Goal: Transaction & Acquisition: Purchase product/service

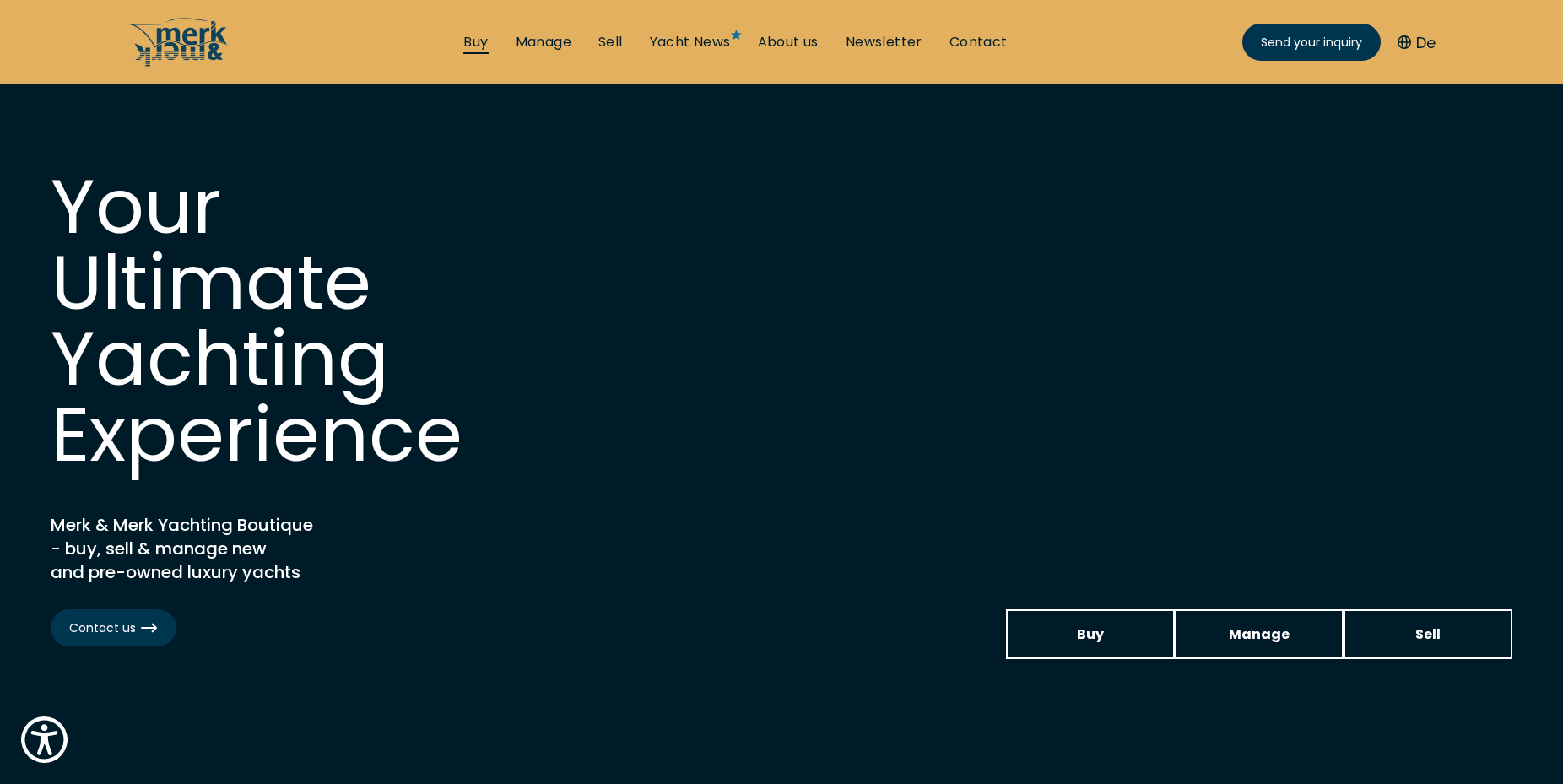
click at [467, 44] on link "Buy" at bounding box center [475, 42] width 24 height 19
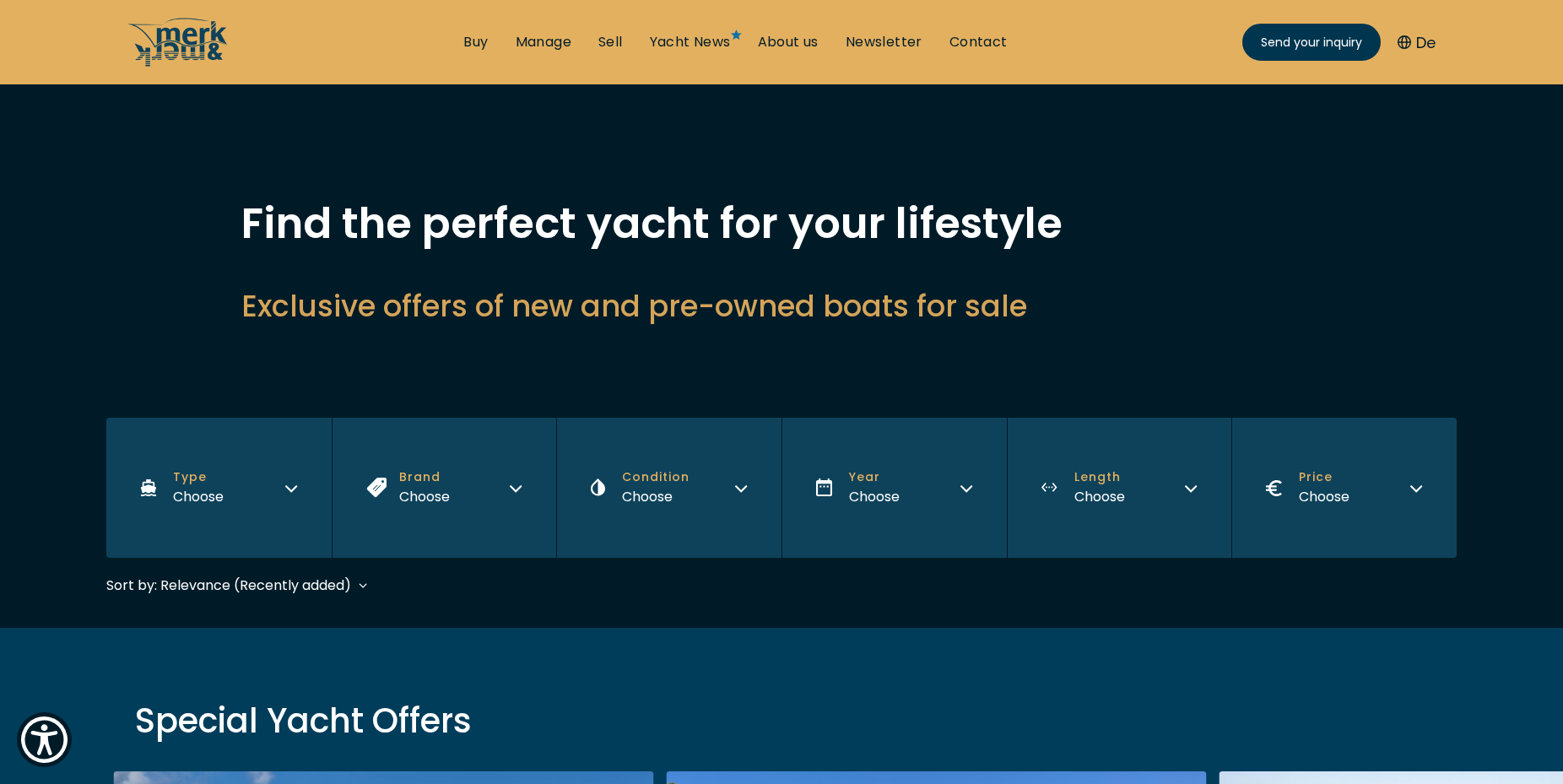
click at [508, 489] on button "Brand Choose" at bounding box center [444, 487] width 225 height 140
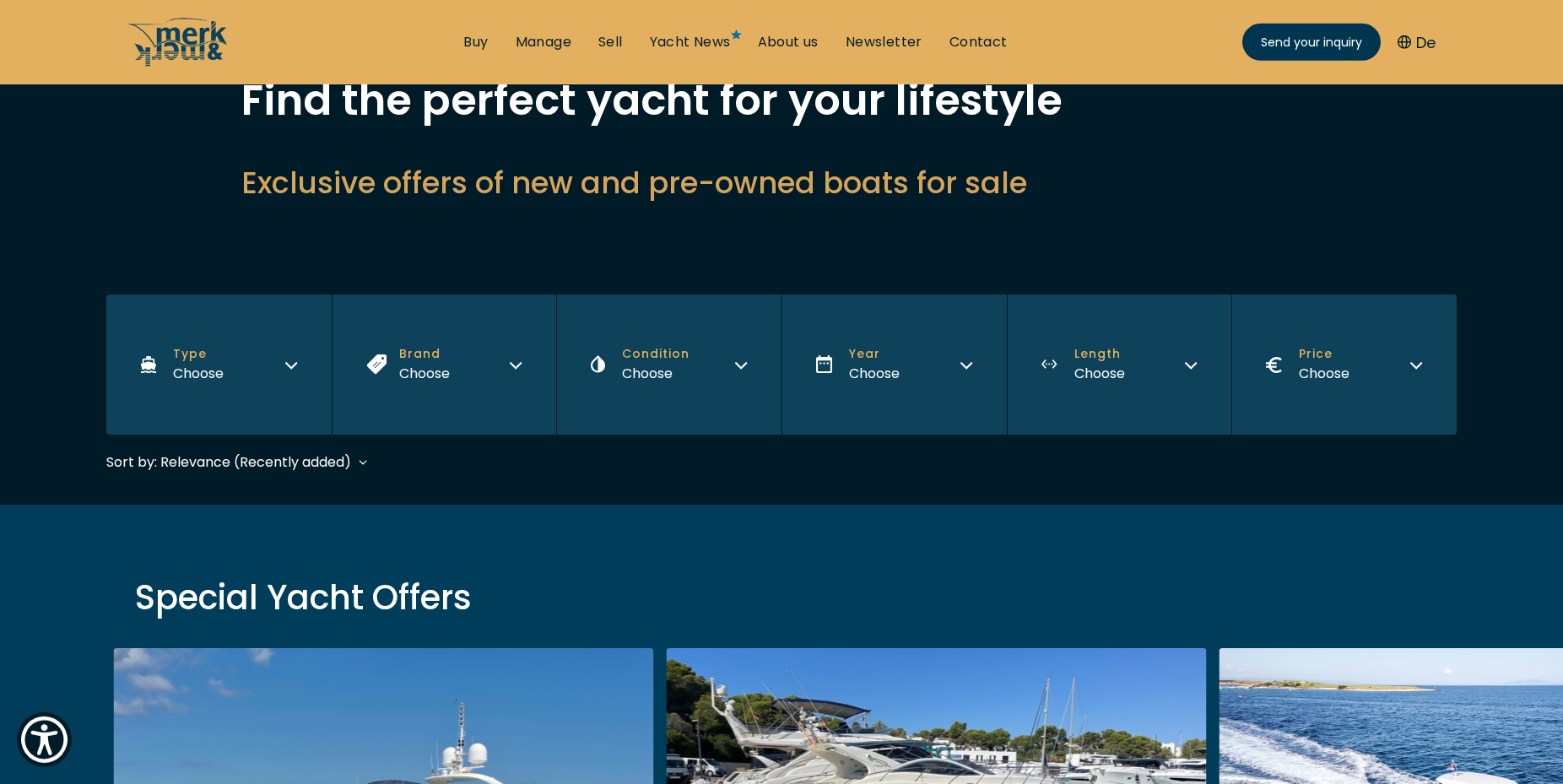
scroll to position [172, 0]
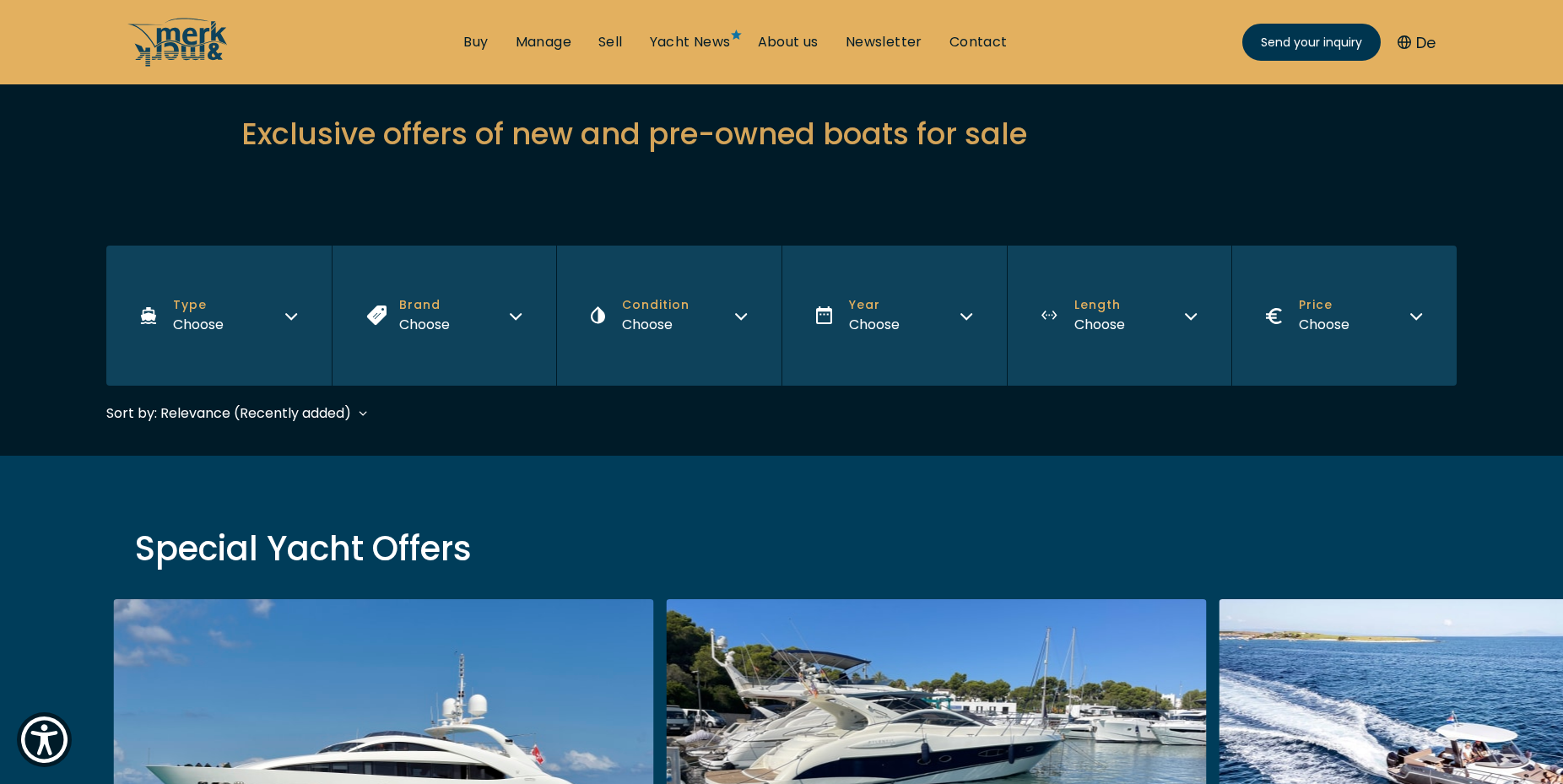
click at [520, 314] on icon "button" at bounding box center [515, 316] width 10 height 5
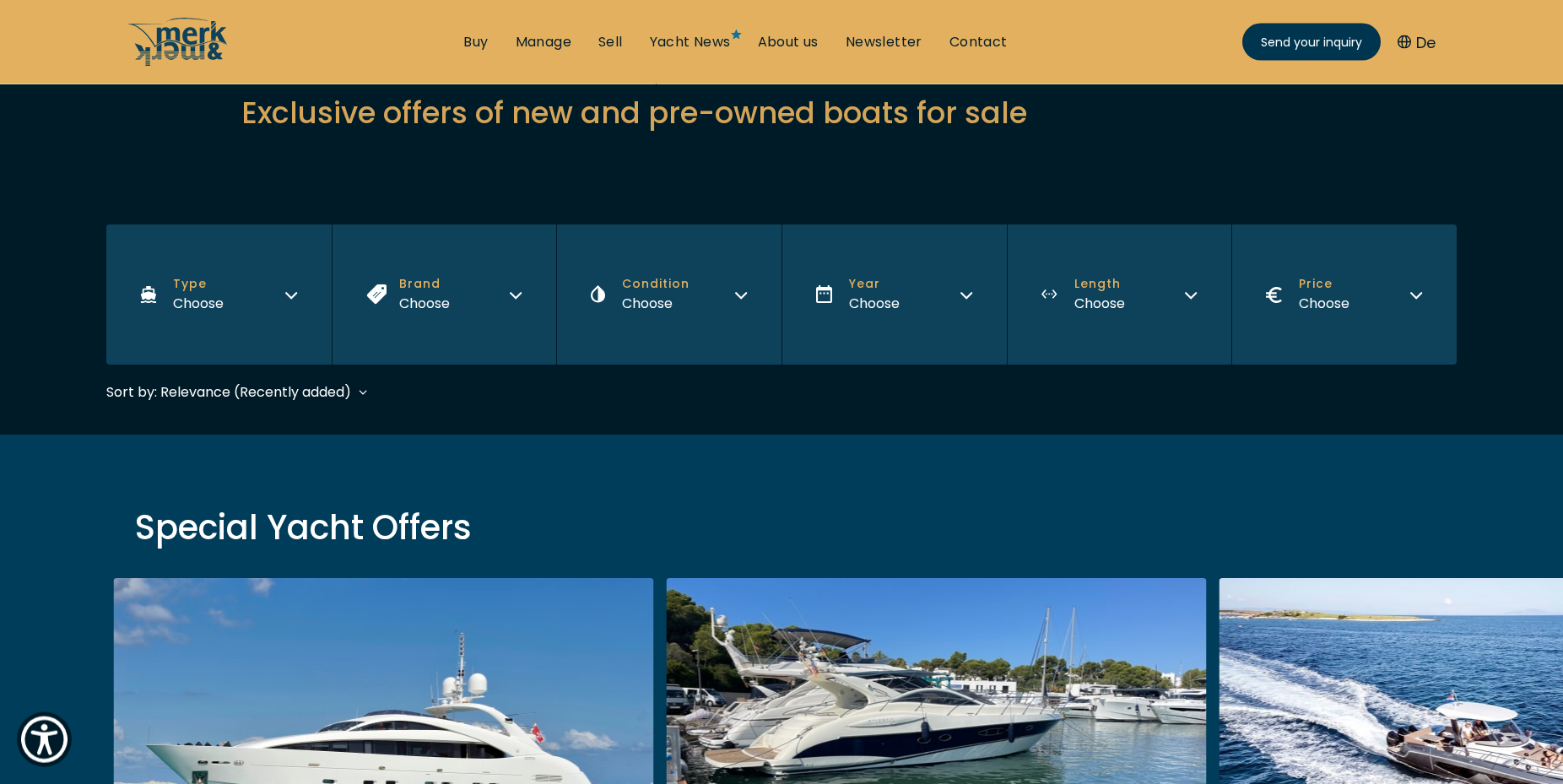
scroll to position [194, 0]
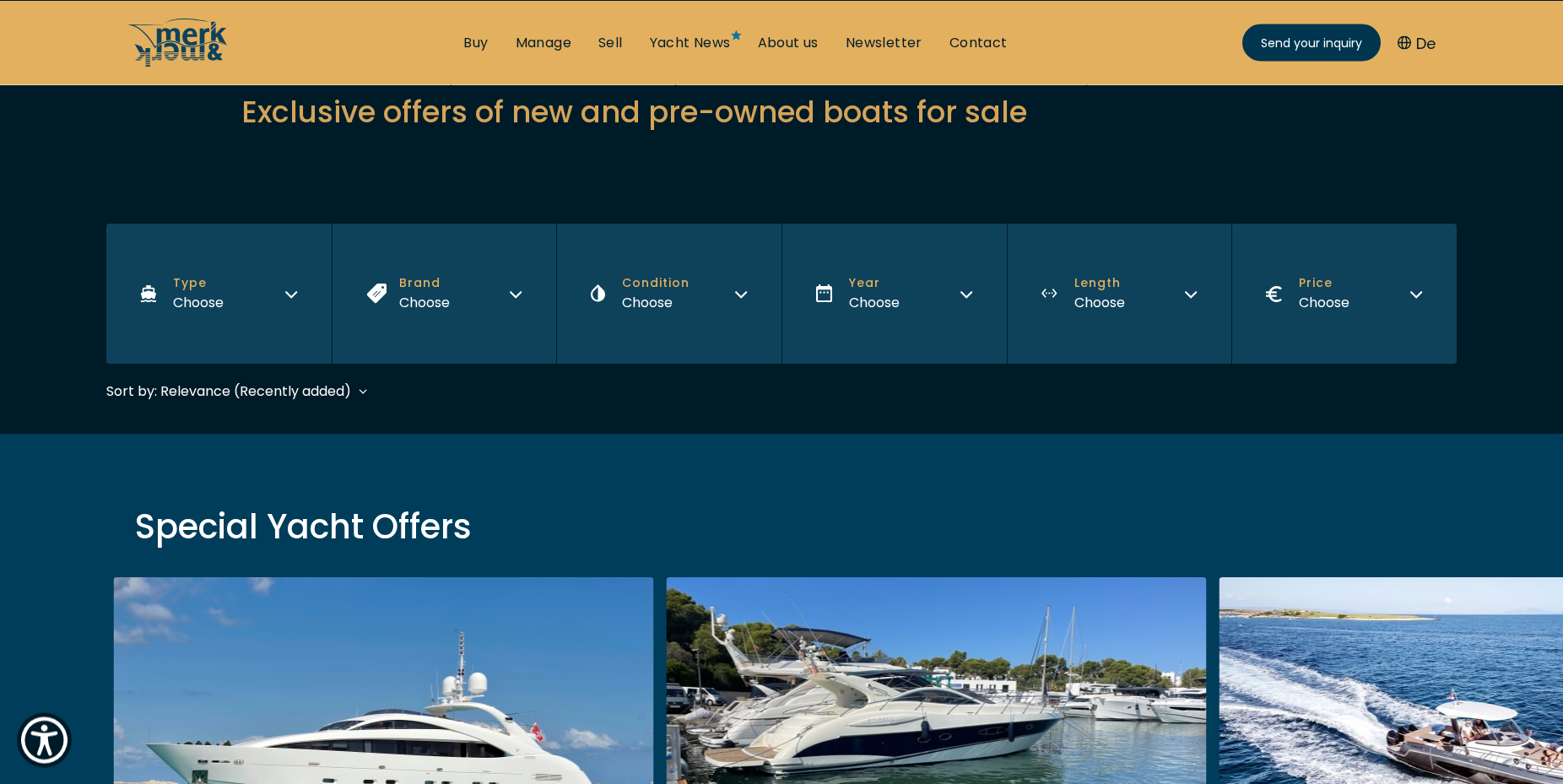
click at [510, 294] on icon "button" at bounding box center [515, 291] width 13 height 13
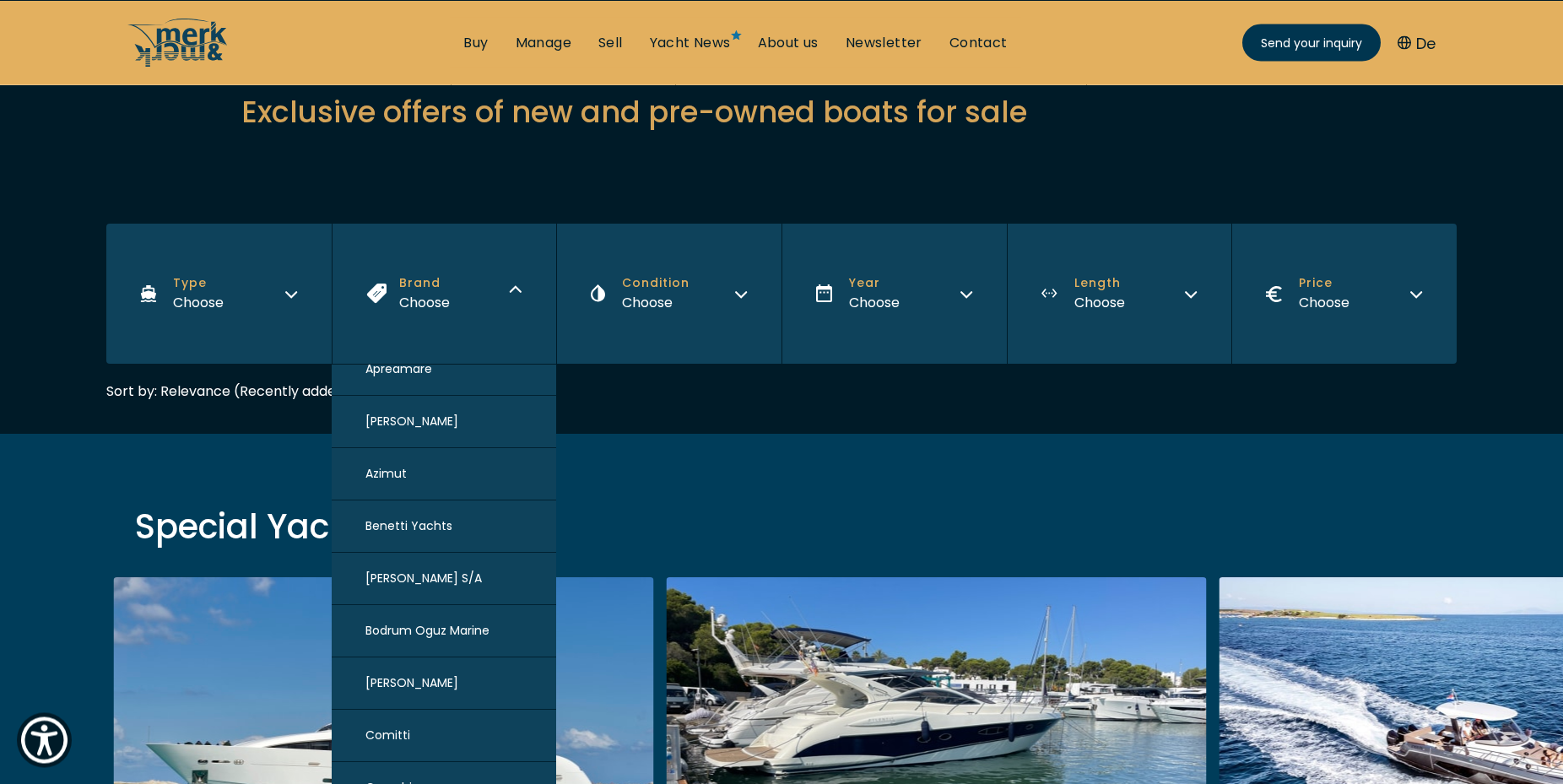
scroll to position [226, 0]
click at [274, 291] on button "Type Choose" at bounding box center [218, 293] width 225 height 140
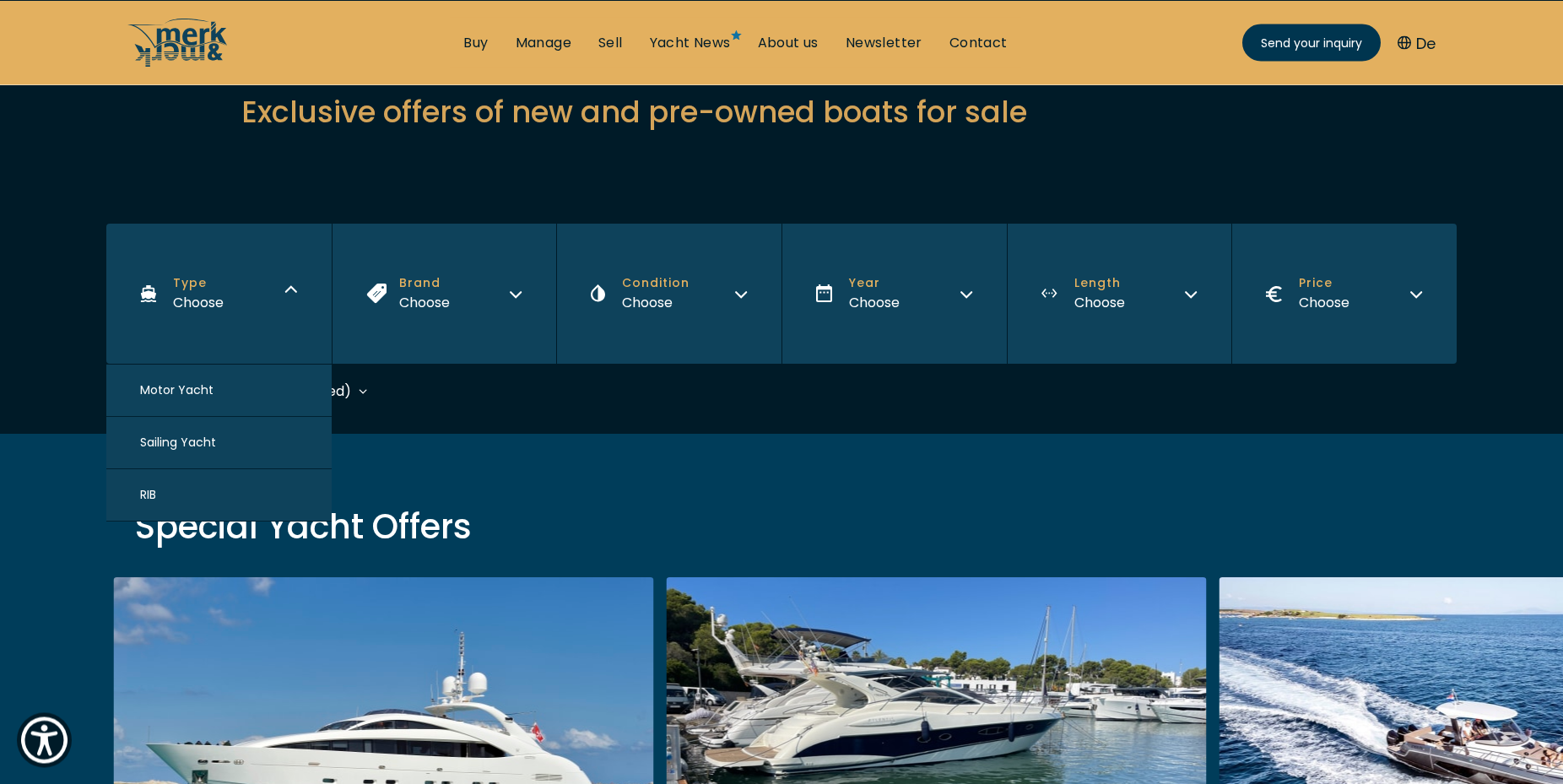
click at [196, 396] on span "Motor Yacht" at bounding box center [176, 390] width 73 height 18
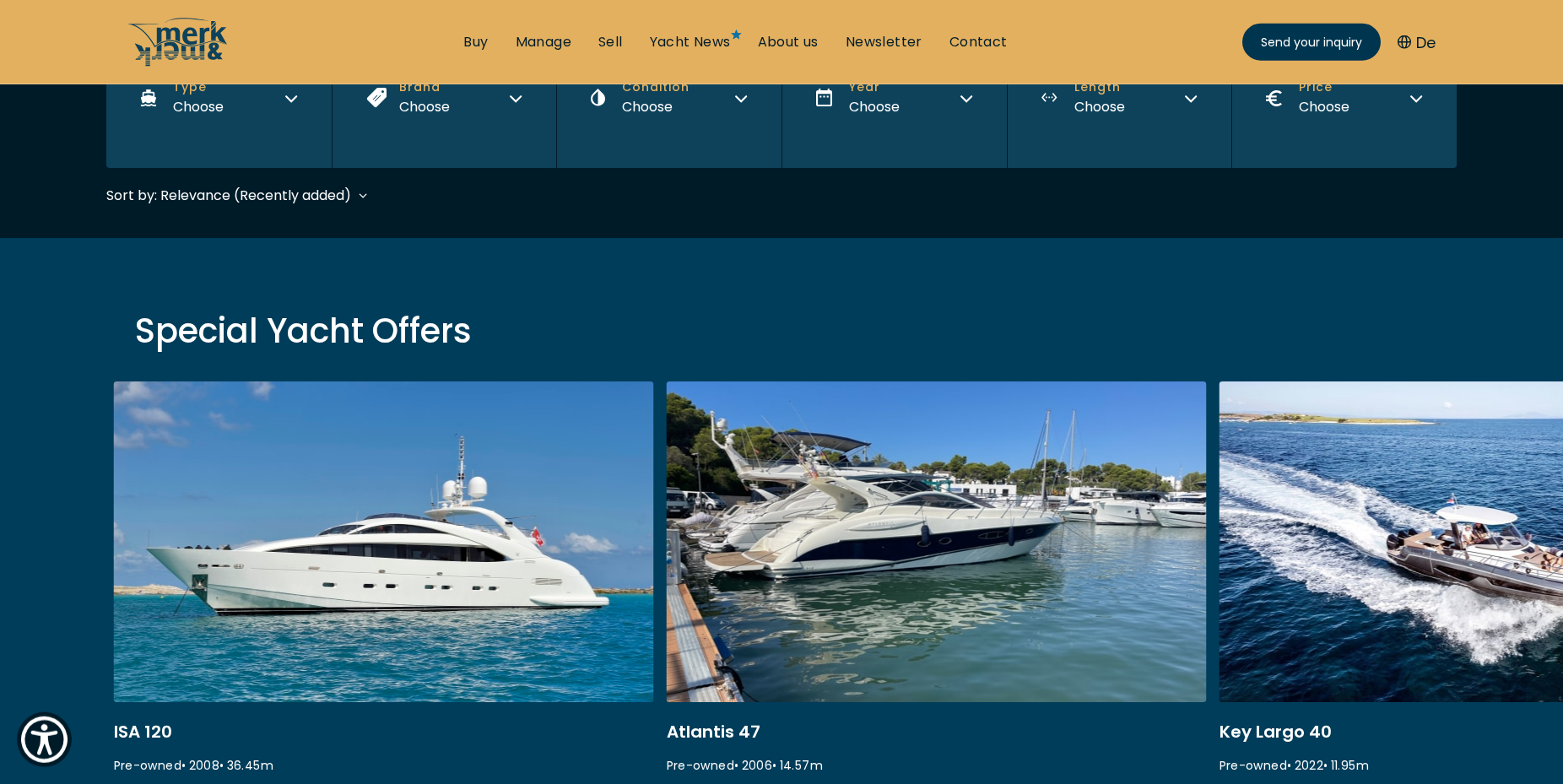
scroll to position [412, 0]
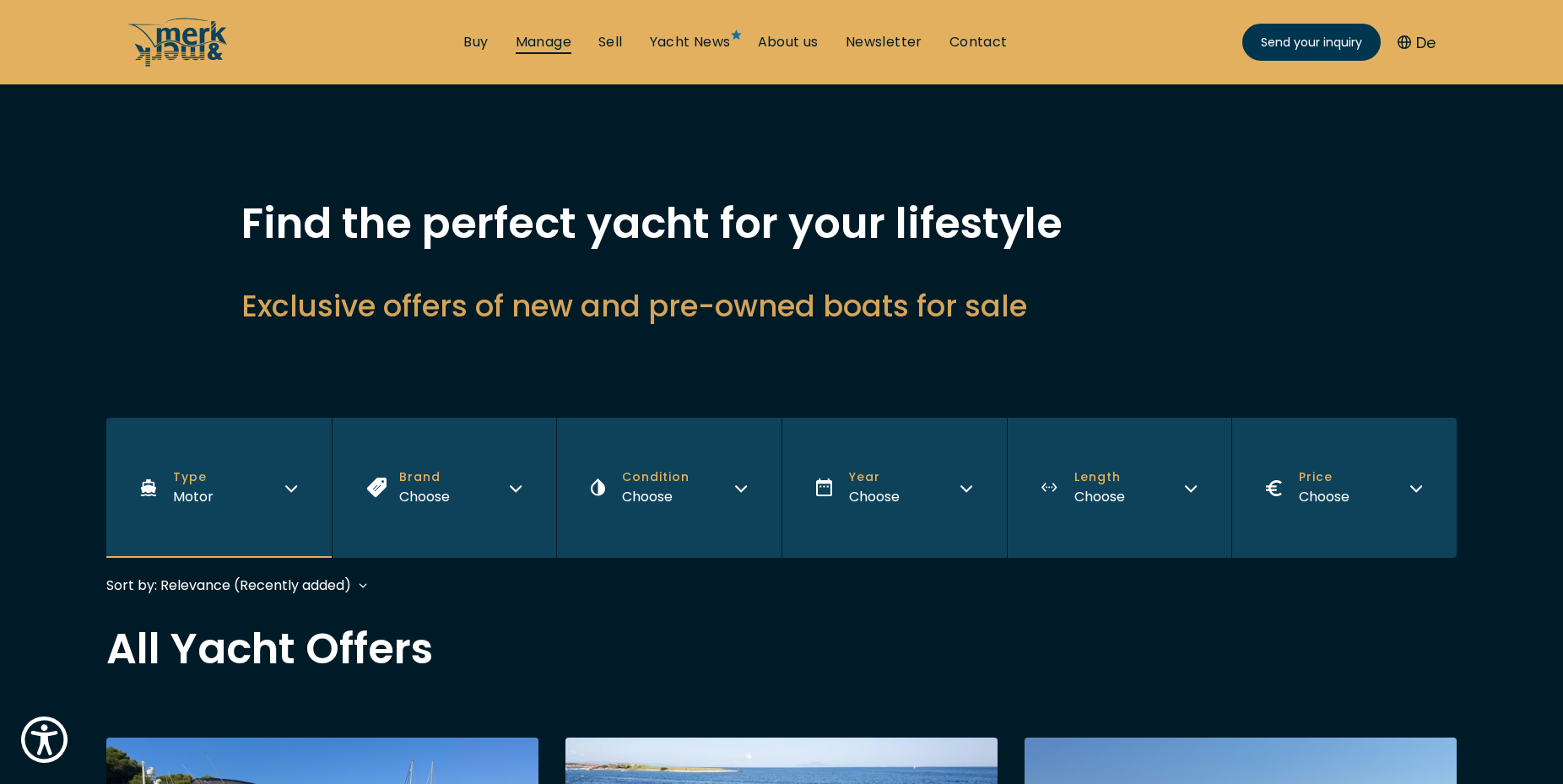
click at [554, 44] on link "Manage" at bounding box center [544, 42] width 55 height 19
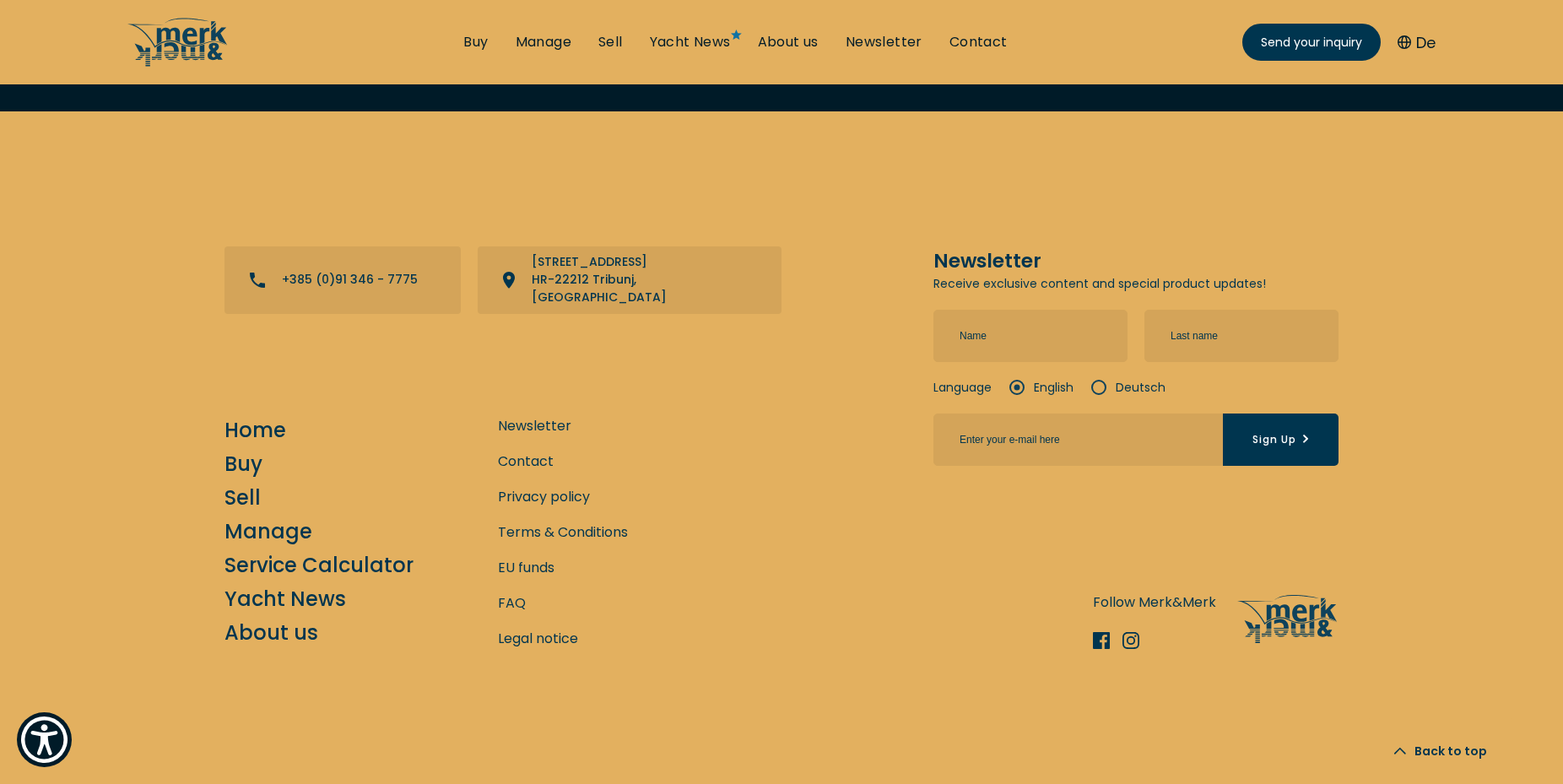
scroll to position [6435, 0]
click at [483, 49] on link "Buy" at bounding box center [475, 42] width 24 height 19
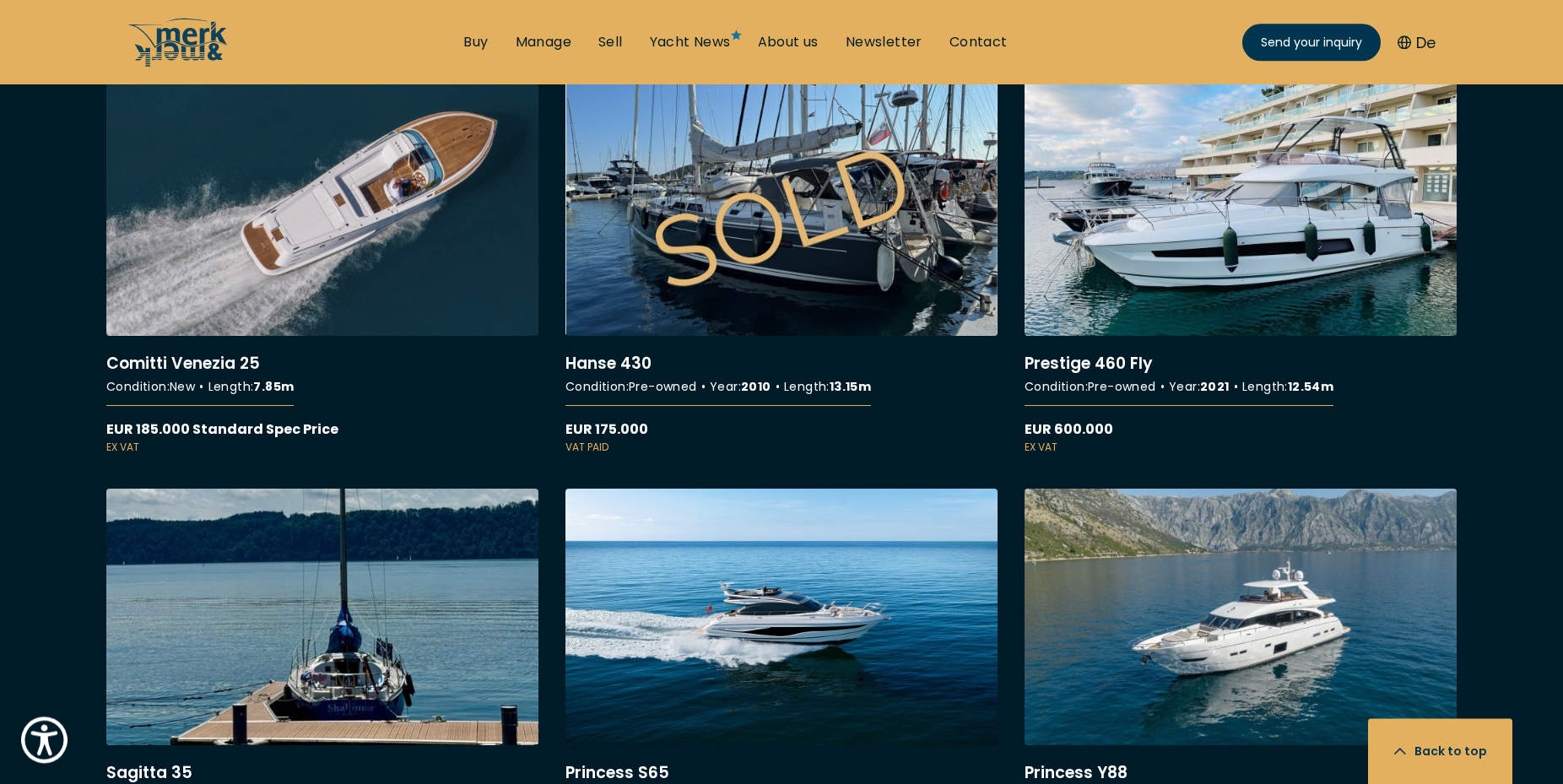
scroll to position [7012, 0]
